Goal: Find specific page/section: Find specific page/section

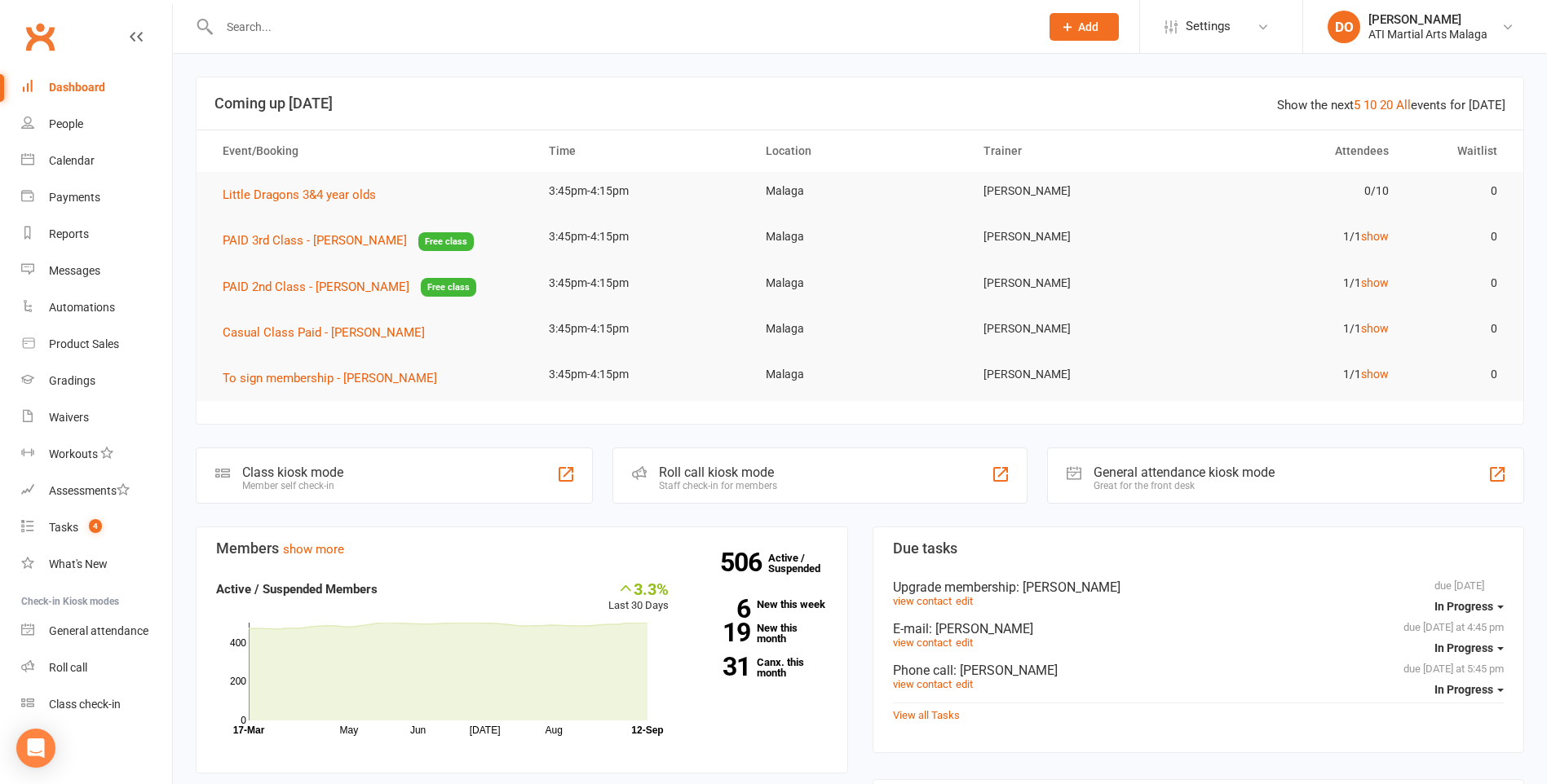
drag, startPoint x: 314, startPoint y: 44, endPoint x: 326, endPoint y: 26, distance: 21.6
click at [313, 44] on div at bounding box center [612, 26] width 832 height 53
click at [322, 26] on input "text" at bounding box center [622, 26] width 814 height 23
type input "x"
type input "[PERSON_NAME]"
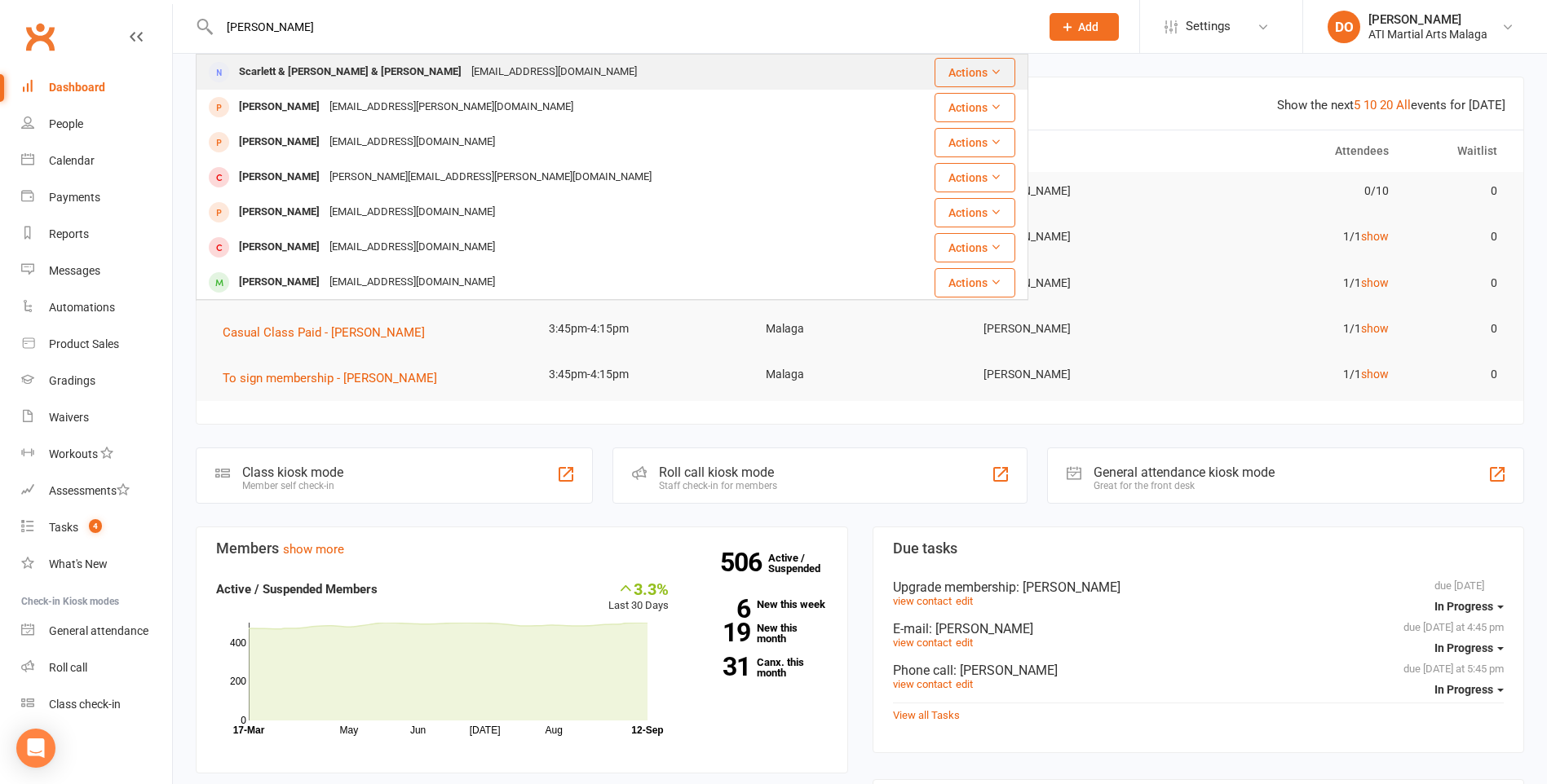
click at [466, 73] on div "[EMAIL_ADDRESS][DOMAIN_NAME]" at bounding box center [554, 72] width 176 height 24
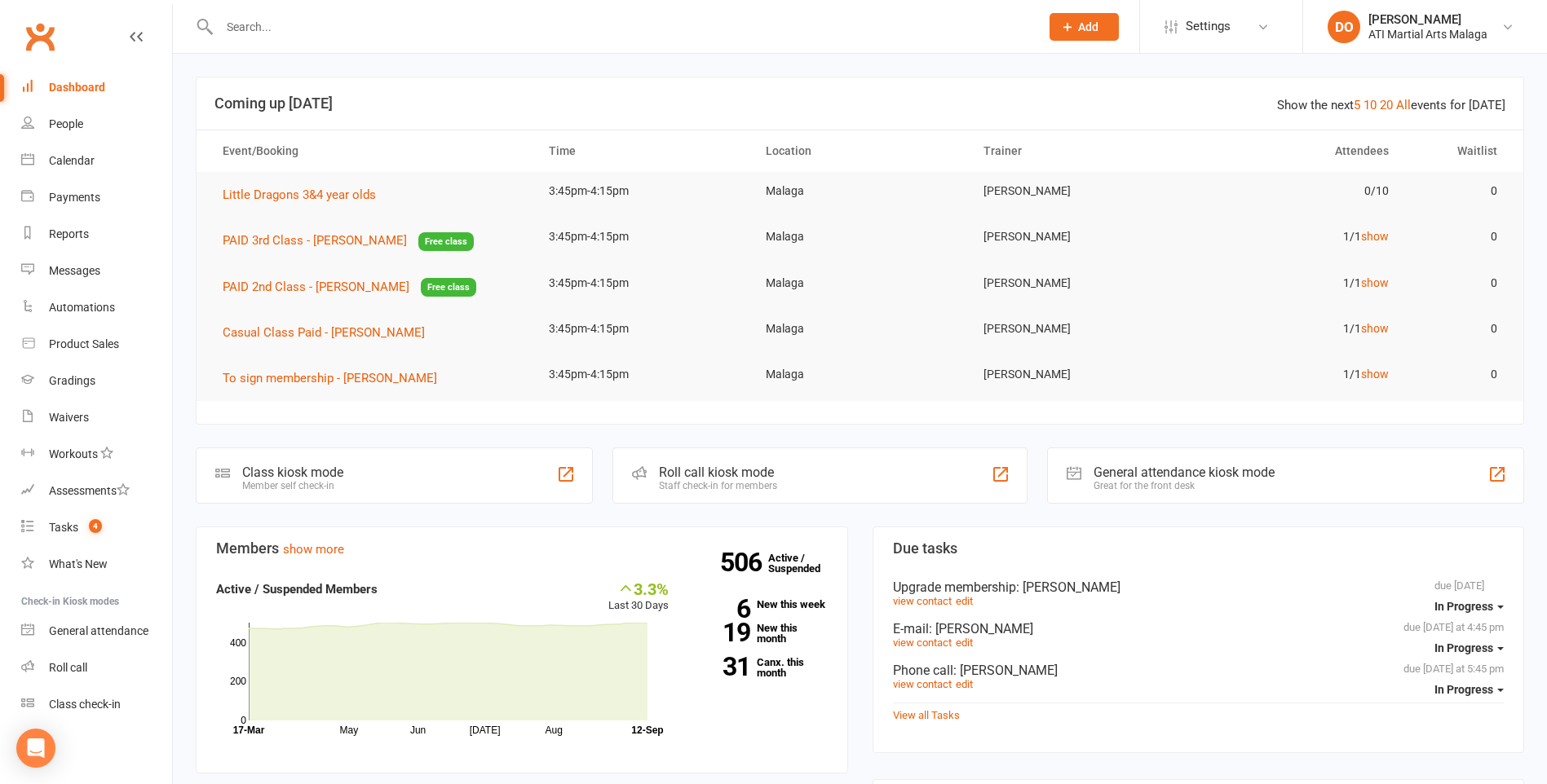
click at [361, 38] on div at bounding box center [612, 26] width 832 height 53
click at [321, 21] on input "text" at bounding box center [622, 26] width 814 height 23
drag, startPoint x: 328, startPoint y: 0, endPoint x: 756, endPoint y: 16, distance: 428.3
click at [756, 16] on input "text" at bounding box center [622, 26] width 814 height 23
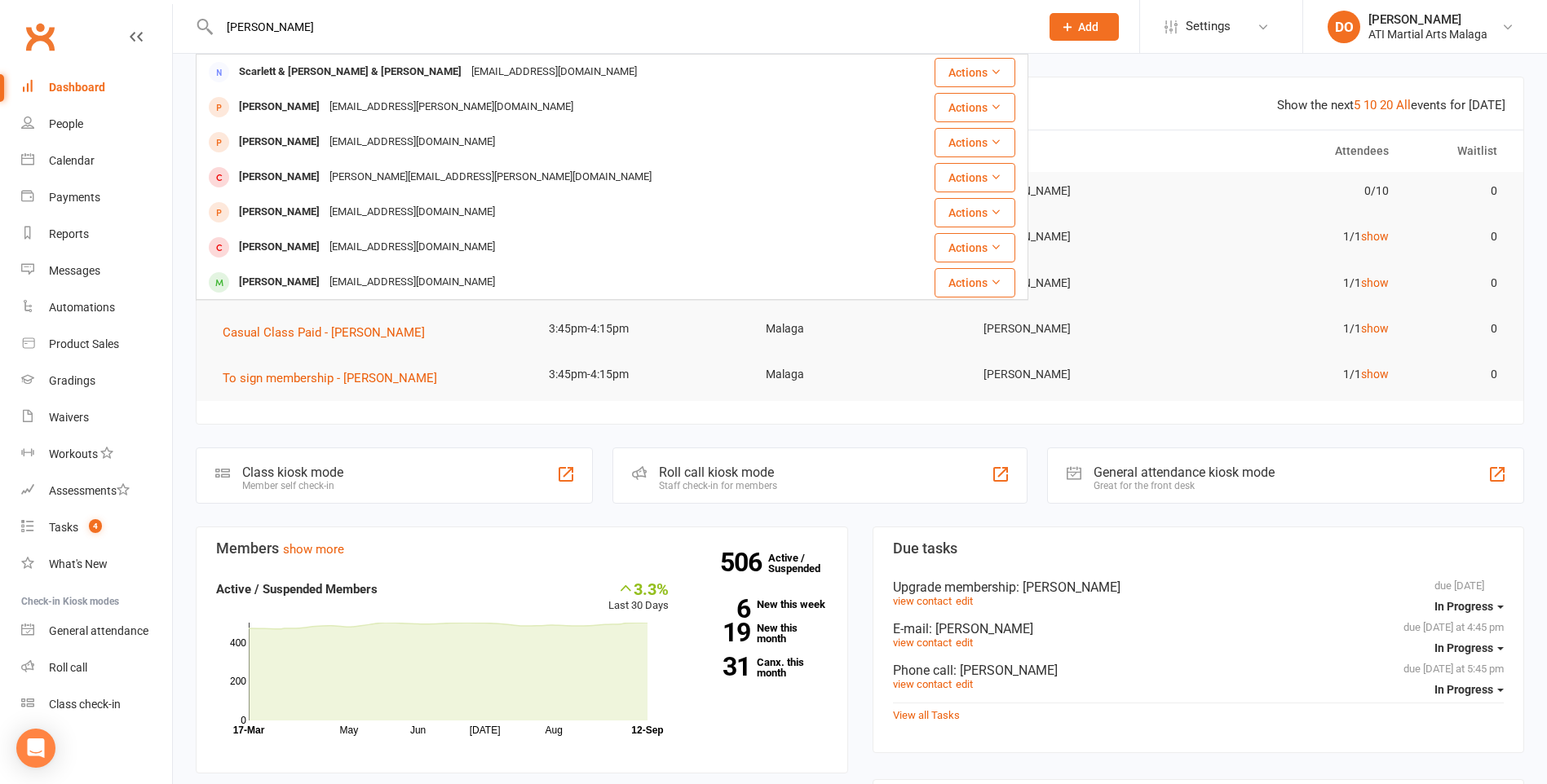
type input "[PERSON_NAME]"
click at [243, 78] on div "Scarlett & [PERSON_NAME] & [PERSON_NAME]" at bounding box center [350, 72] width 232 height 24
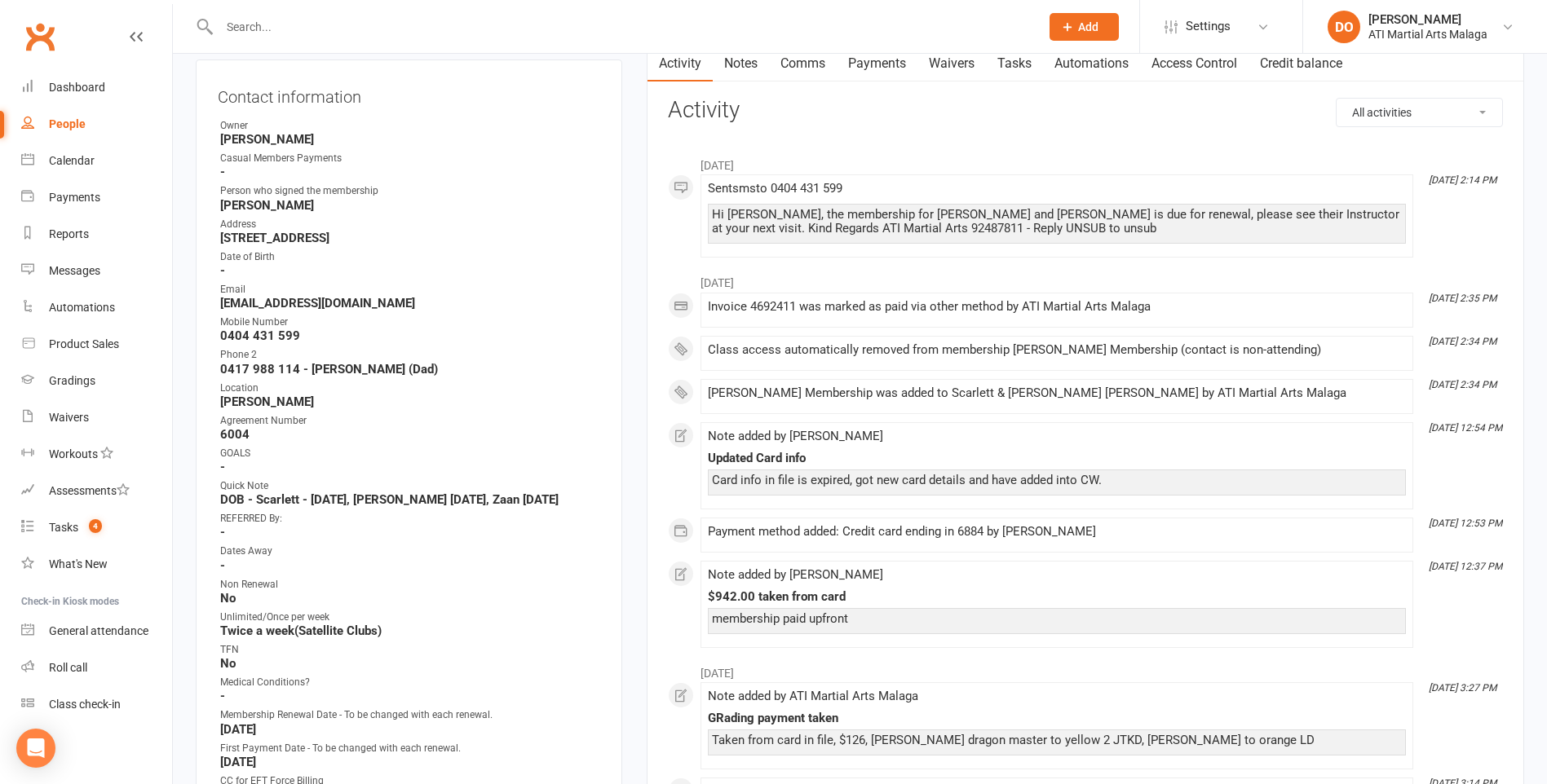
scroll to position [81, 0]
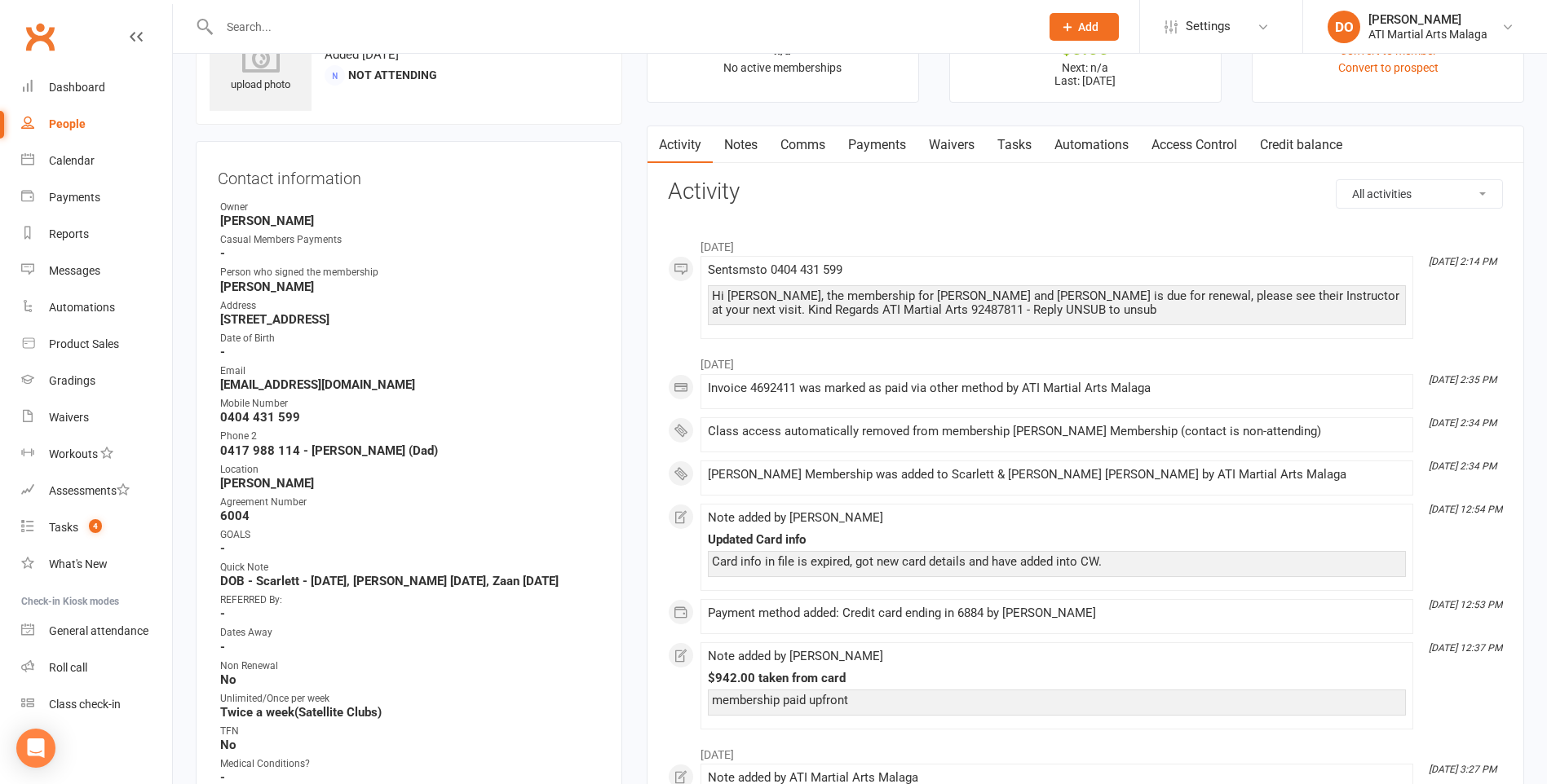
click at [751, 136] on link "Notes" at bounding box center [741, 144] width 57 height 37
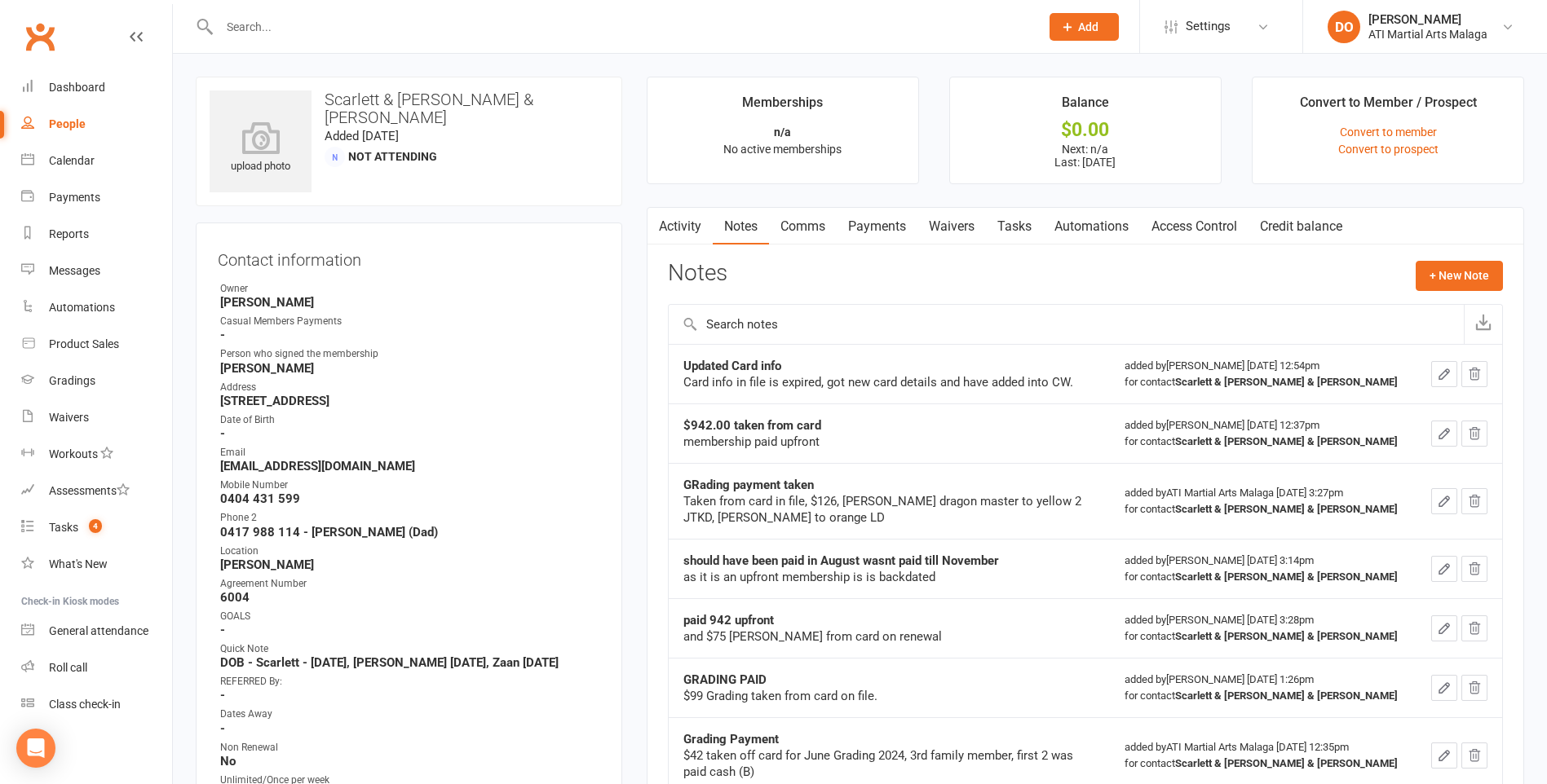
drag, startPoint x: 296, startPoint y: 12, endPoint x: 304, endPoint y: 21, distance: 12.0
click at [296, 18] on div at bounding box center [612, 26] width 832 height 53
click at [304, 21] on input "text" at bounding box center [622, 26] width 814 height 23
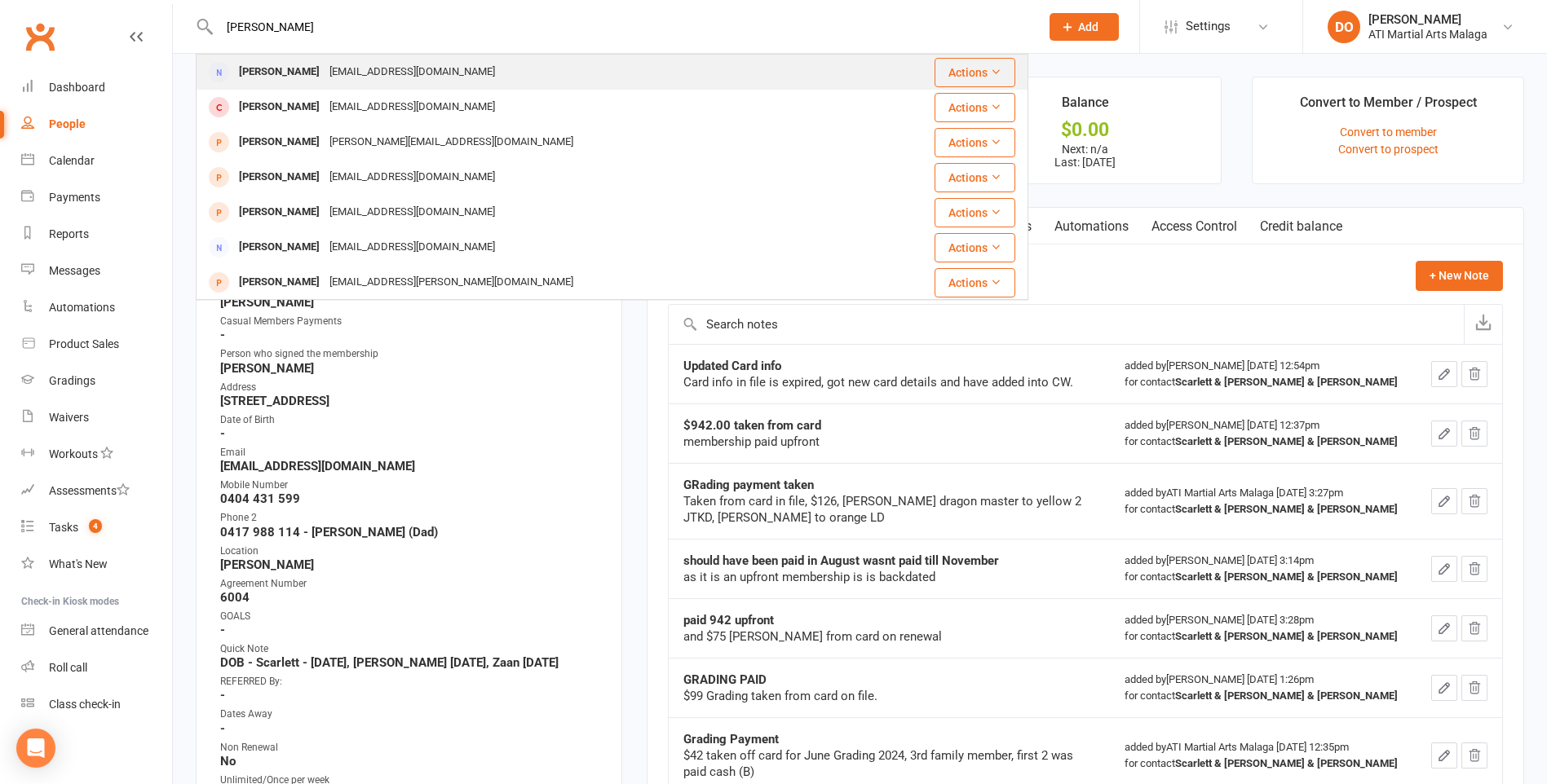
type input "[PERSON_NAME]"
click at [372, 62] on div "[EMAIL_ADDRESS][DOMAIN_NAME]" at bounding box center [412, 72] width 176 height 24
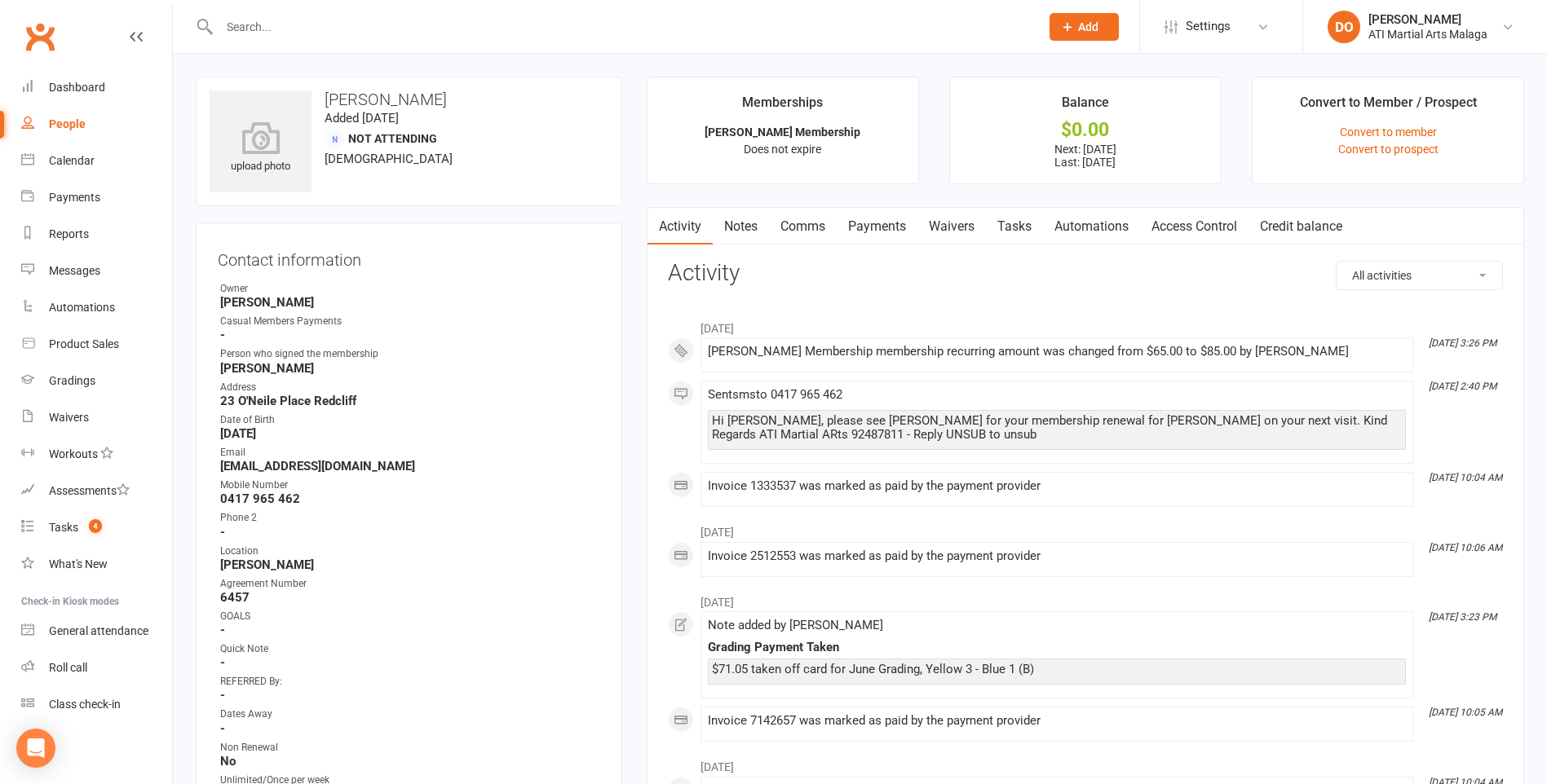
click at [734, 214] on link "Notes" at bounding box center [741, 226] width 57 height 37
